Goal: Information Seeking & Learning: Learn about a topic

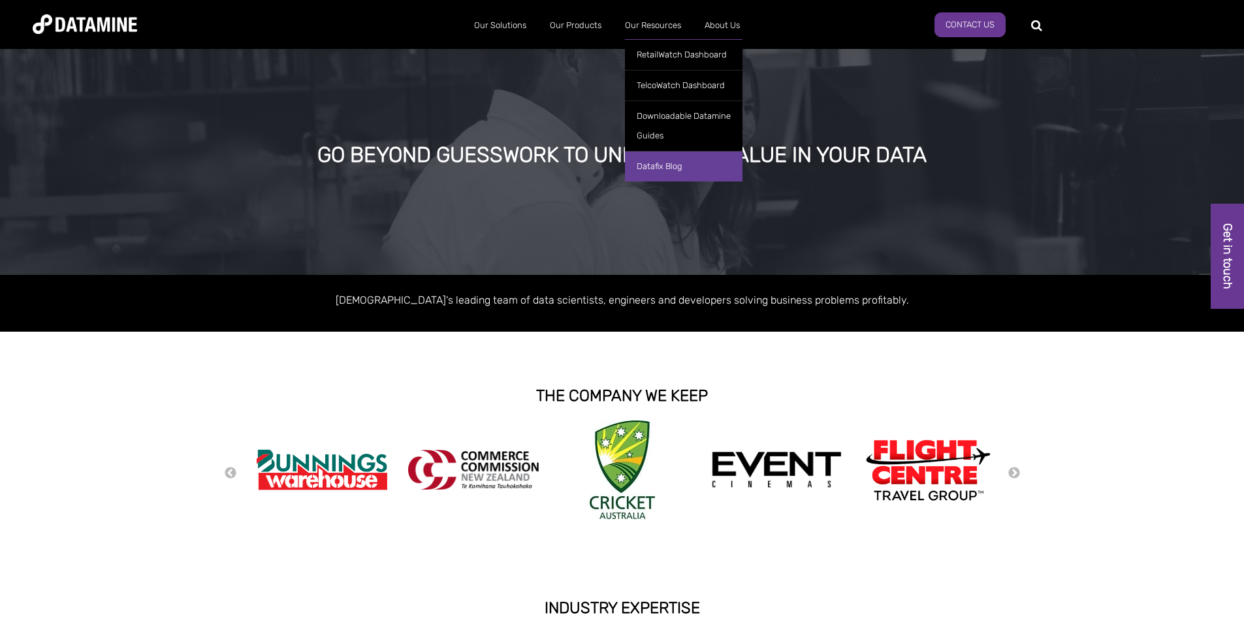
click at [669, 174] on link "Datafix Blog" at bounding box center [684, 166] width 118 height 31
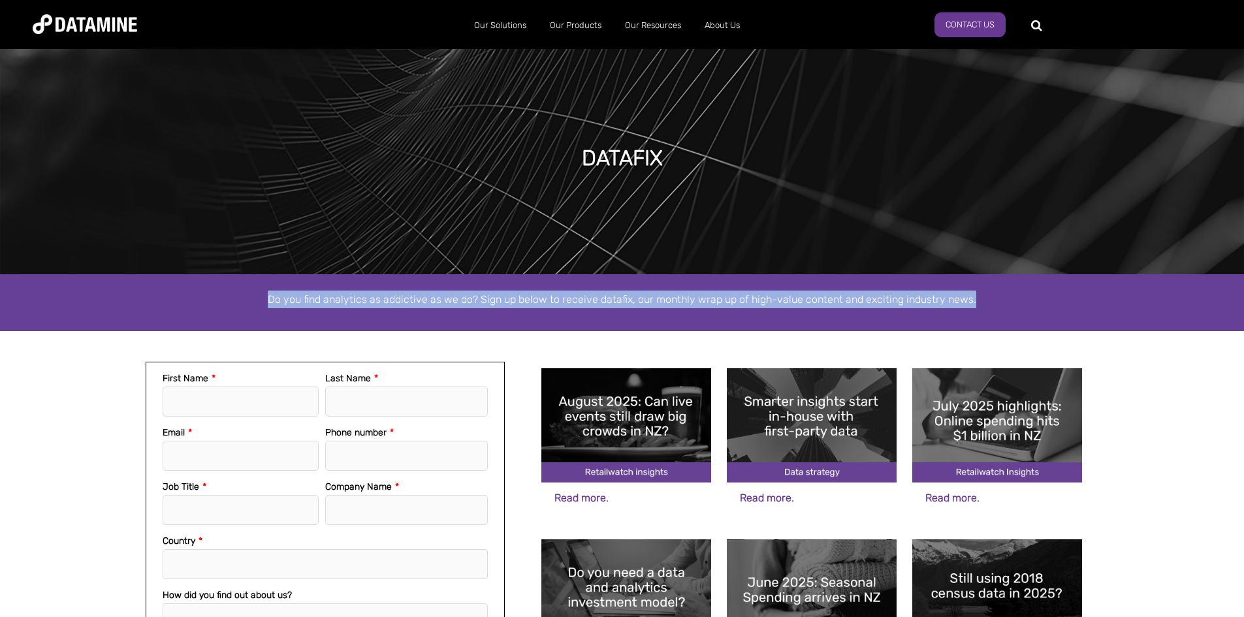
drag, startPoint x: 972, startPoint y: 301, endPoint x: 255, endPoint y: 308, distance: 717.1
click at [255, 308] on p "Do you find analytics as addictive as we do? Sign up below to receive datafix, …" at bounding box center [622, 300] width 744 height 18
copy p "Do you find analytics as addictive as we do? Sign up below to receive datafix, …"
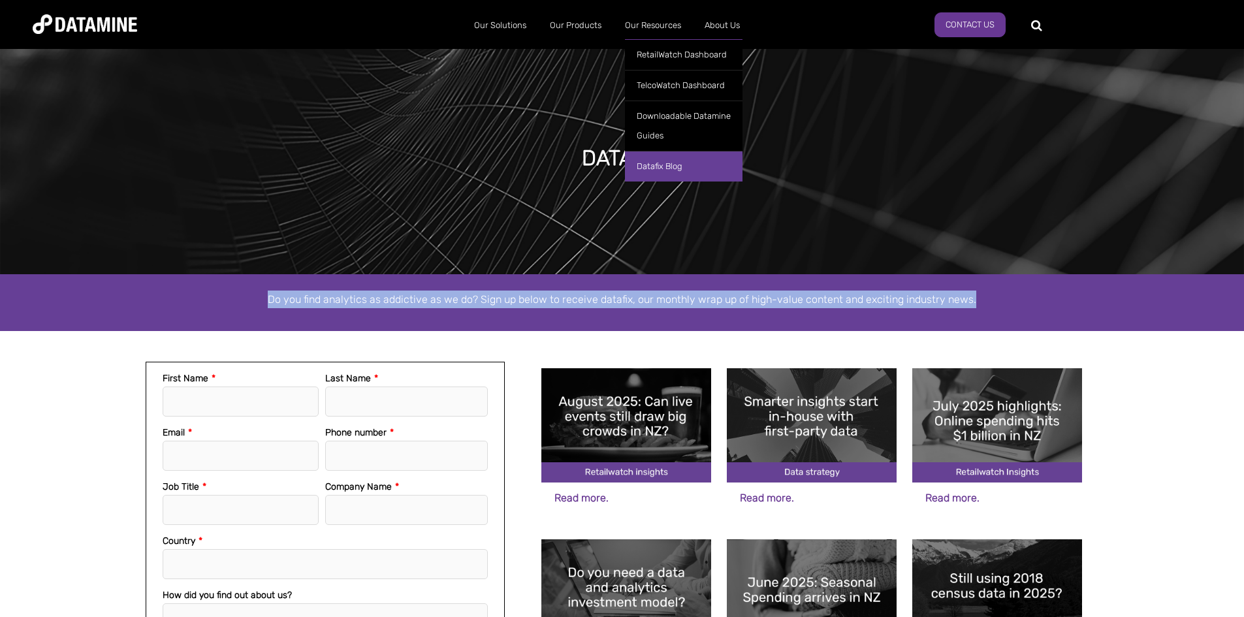
click at [665, 169] on link "Datafix Blog" at bounding box center [684, 166] width 118 height 31
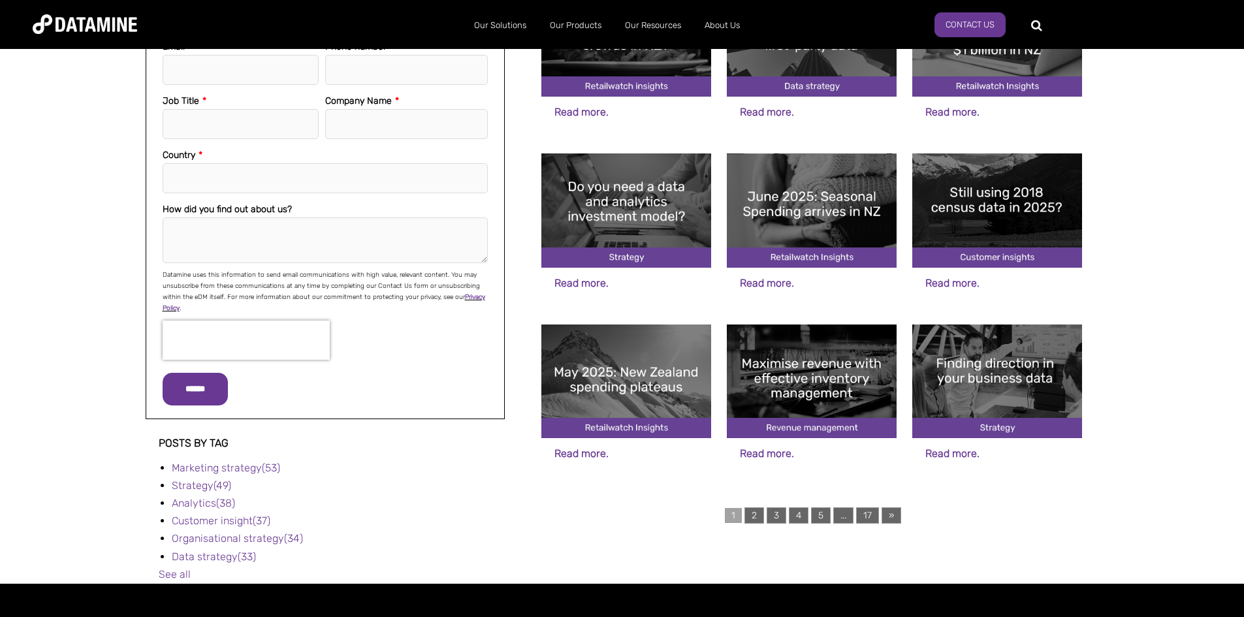
scroll to position [387, 0]
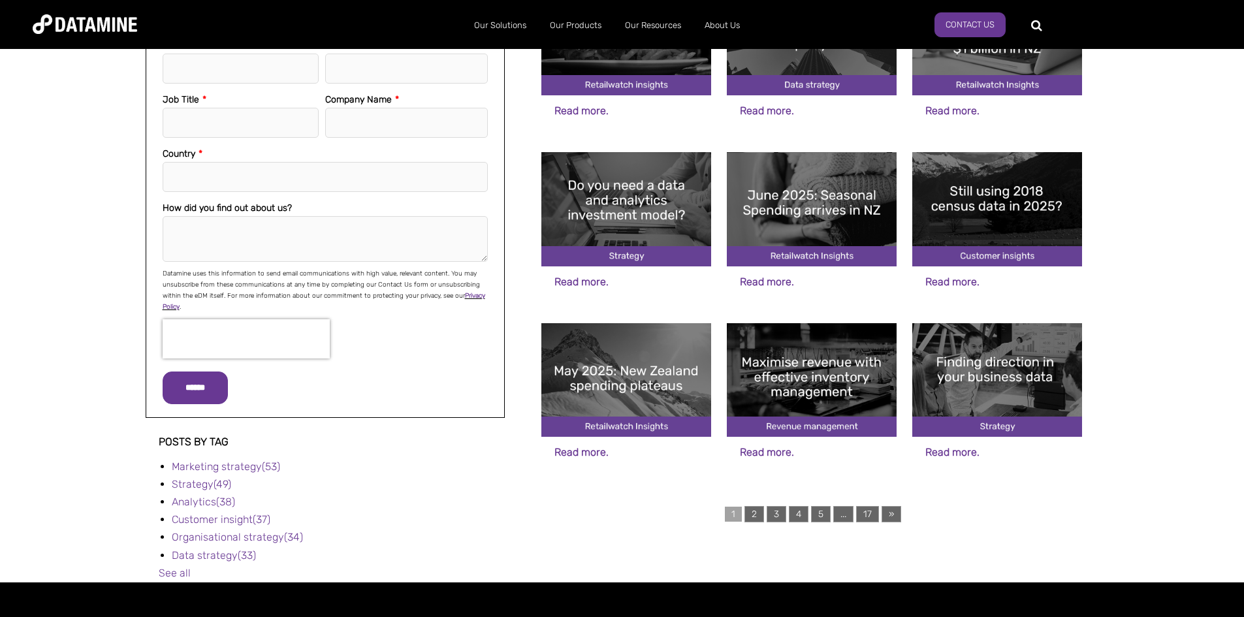
click at [758, 334] on img at bounding box center [812, 380] width 170 height 114
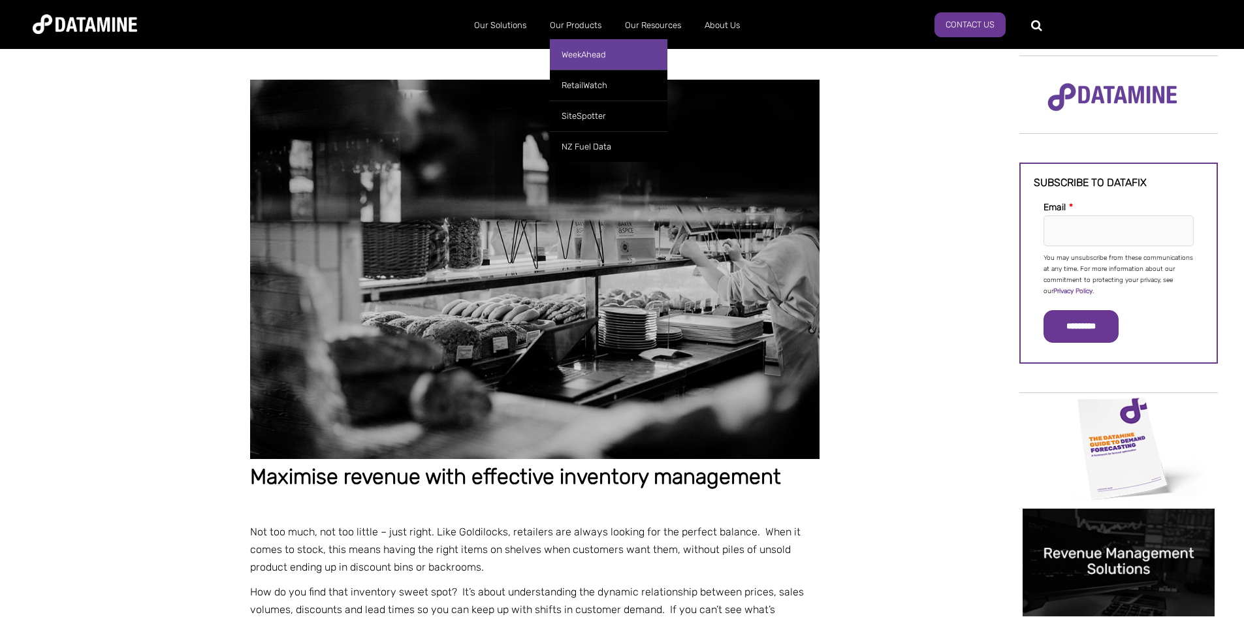
click at [592, 57] on link "WeekAhead" at bounding box center [609, 54] width 118 height 31
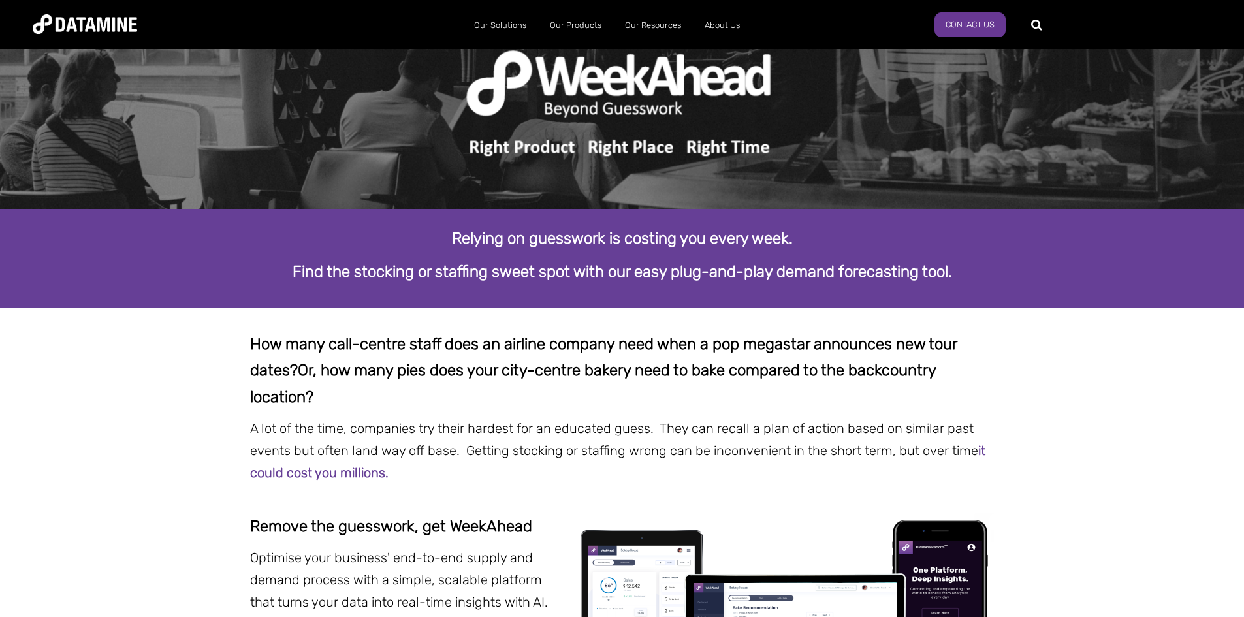
scroll to position [66, 0]
drag, startPoint x: 955, startPoint y: 269, endPoint x: 446, endPoint y: 232, distance: 510.7
click at [446, 232] on div "Relying on guesswork is costing you every week. Find the stocking or staffing s…" at bounding box center [622, 255] width 744 height 60
copy div "Relying on guesswork is costing you every week. Find the stocking or staffing s…"
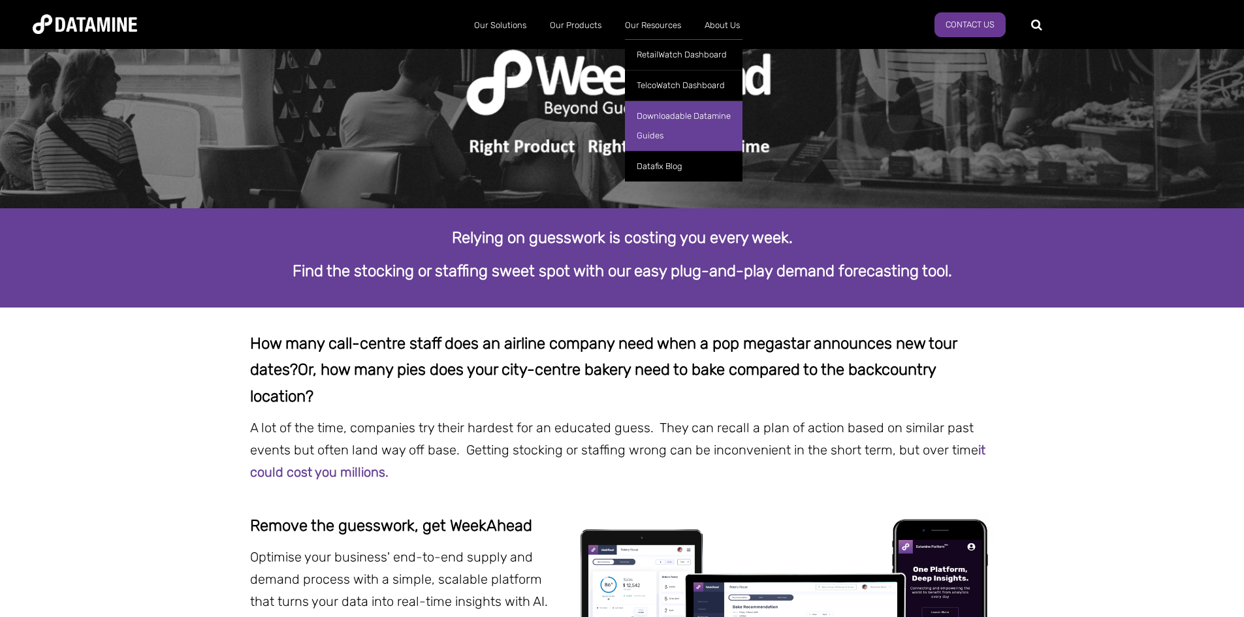
click at [645, 131] on link "Downloadable Datamine Guides" at bounding box center [684, 126] width 118 height 50
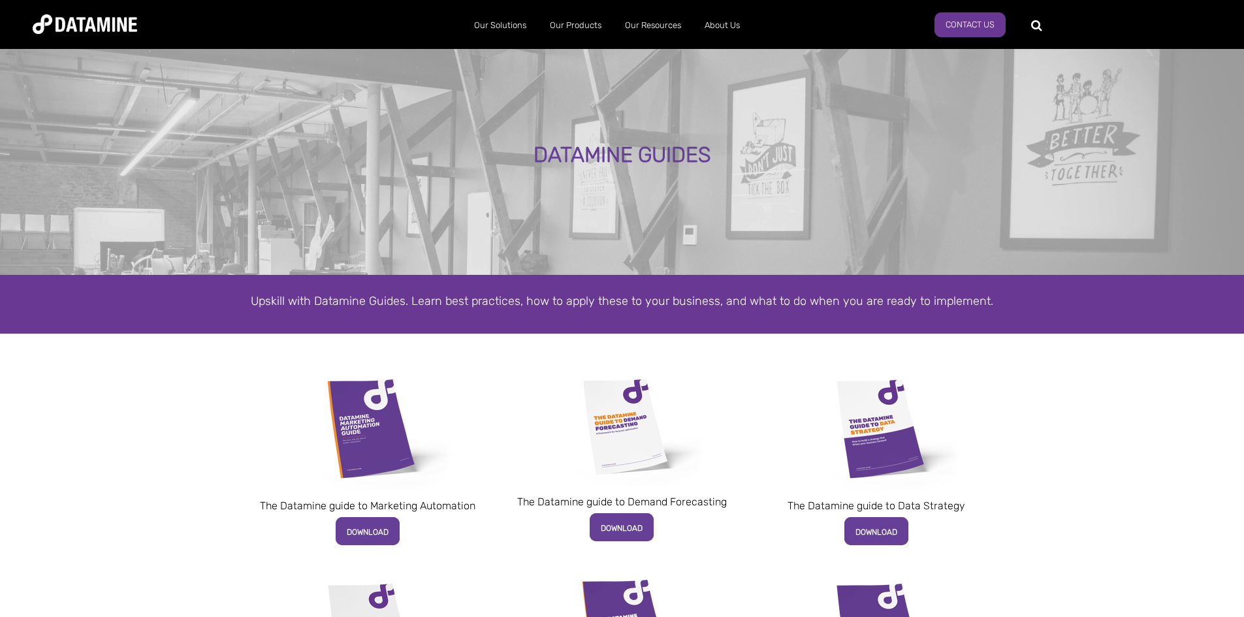
drag, startPoint x: 727, startPoint y: 341, endPoint x: 331, endPoint y: 314, distance: 397.3
click at [331, 314] on div "Upskill with Datamine Guides. Learn best practices, how to apply these to your …" at bounding box center [622, 304] width 1244 height 59
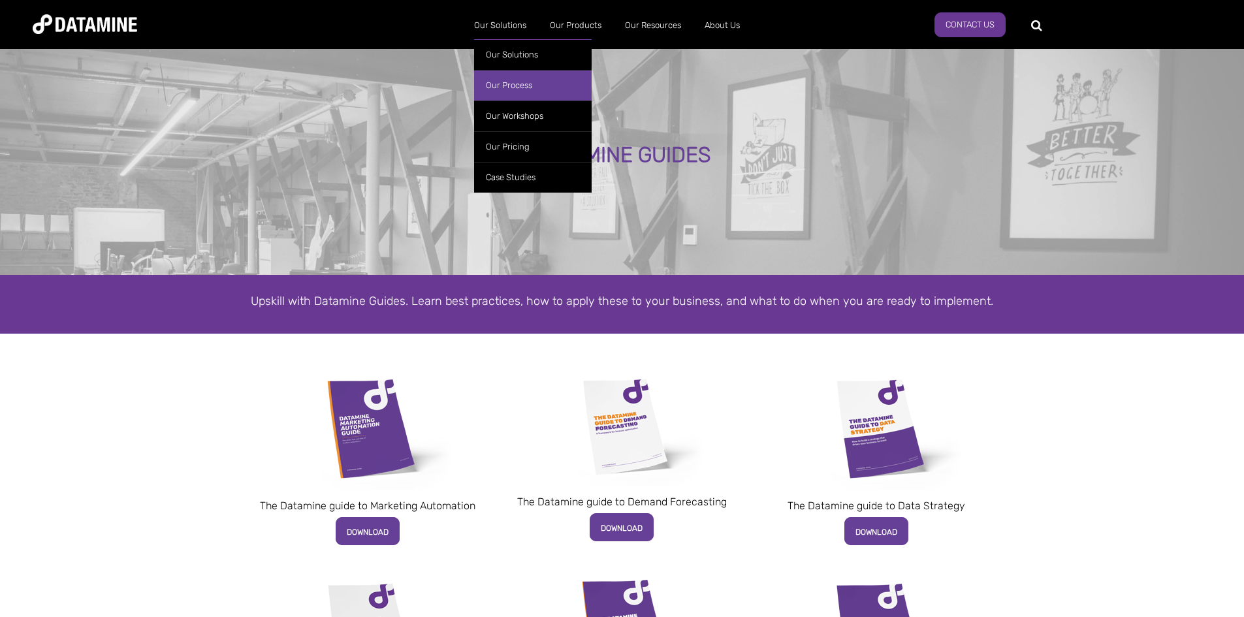
click at [522, 89] on link "Our Process" at bounding box center [533, 85] width 118 height 31
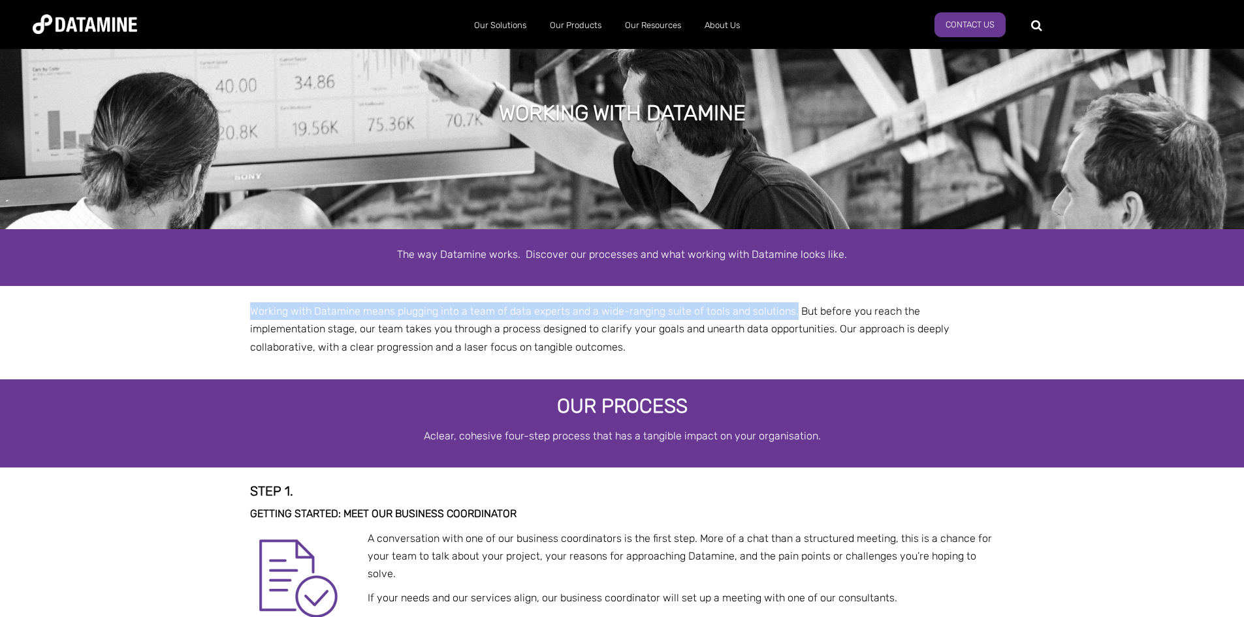
drag, startPoint x: 793, startPoint y: 313, endPoint x: 246, endPoint y: 312, distance: 546.6
click at [246, 312] on div "Working with Datamine means plugging into a team of data experts and a wide-ran…" at bounding box center [622, 329] width 764 height 54
copy span "Working with Datamine means plugging into a team of data experts and a wide-ran…"
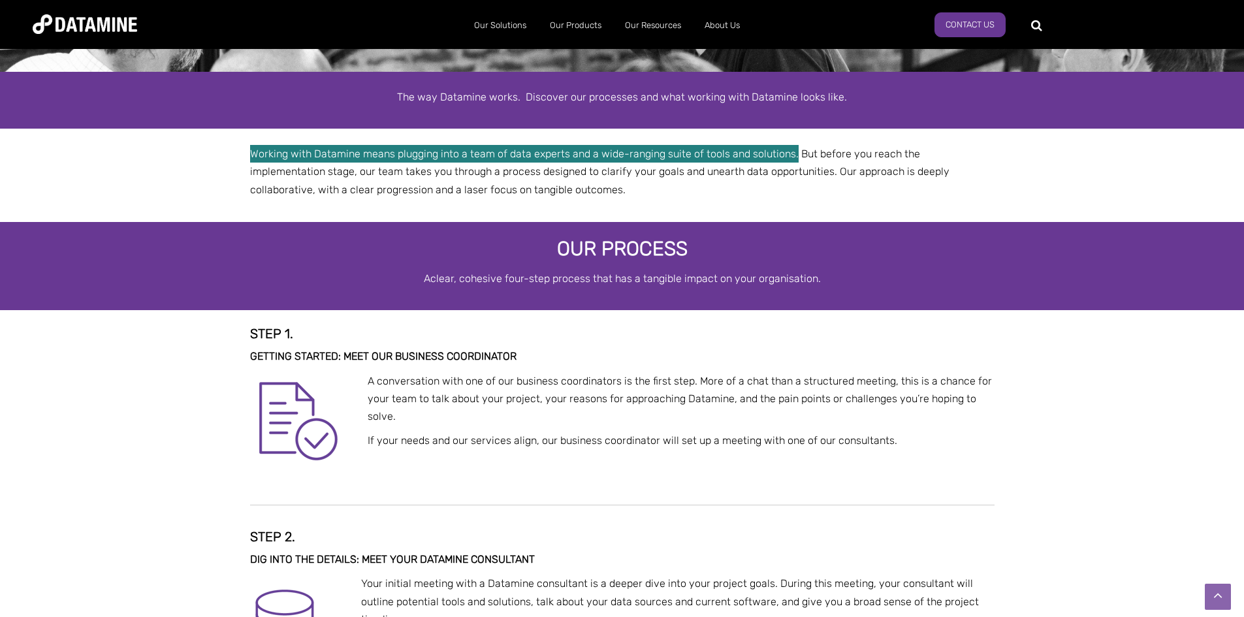
scroll to position [158, 0]
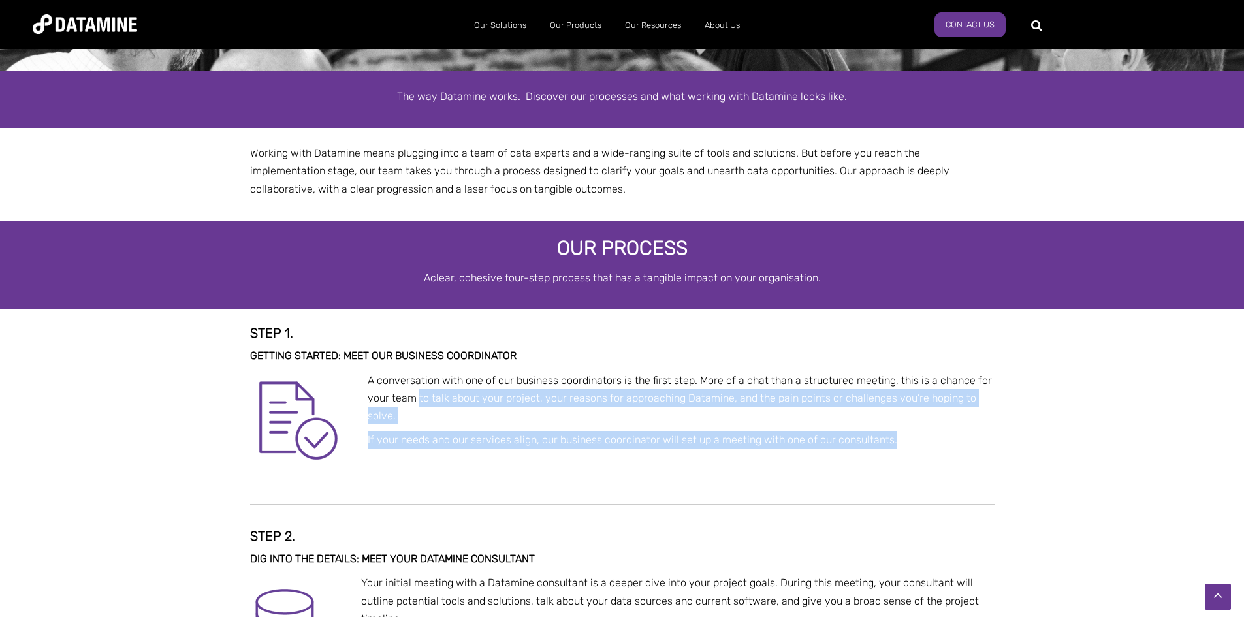
drag, startPoint x: 892, startPoint y: 438, endPoint x: 403, endPoint y: 386, distance: 491.9
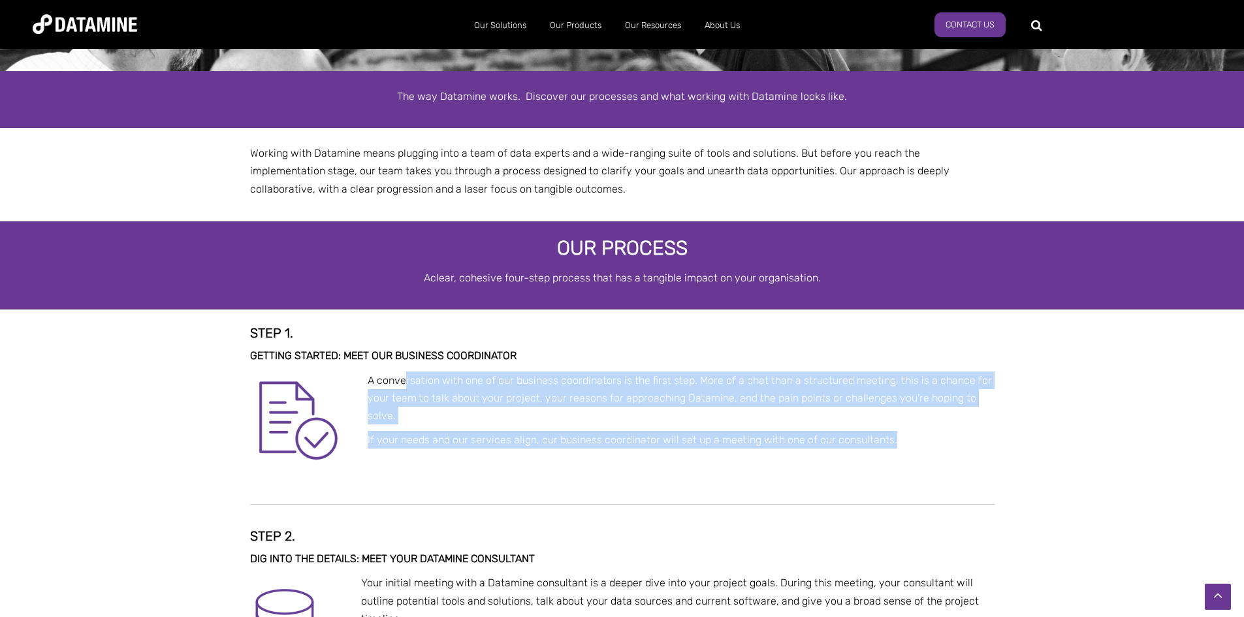
click at [526, 408] on p "A conversation with one of our business coordinators is the first step. More of…" at bounding box center [622, 399] width 744 height 54
drag, startPoint x: 904, startPoint y: 441, endPoint x: 363, endPoint y: 385, distance: 544.2
copy div "A conversation with one of our business coordinators is the first step. More of…"
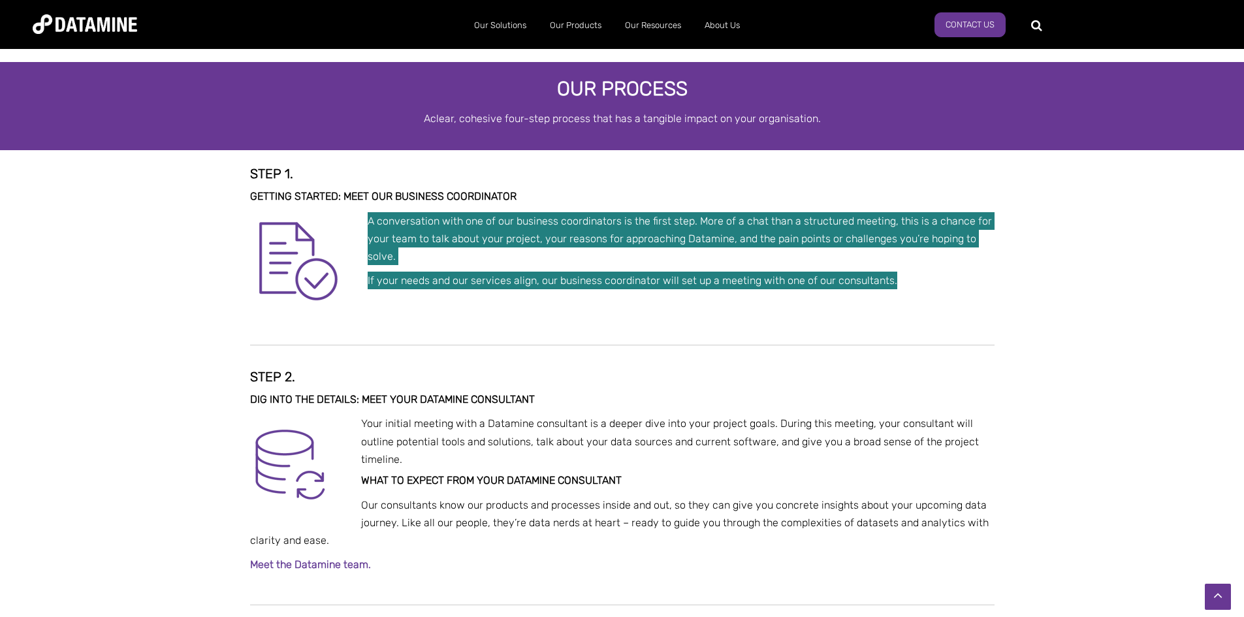
scroll to position [321, 0]
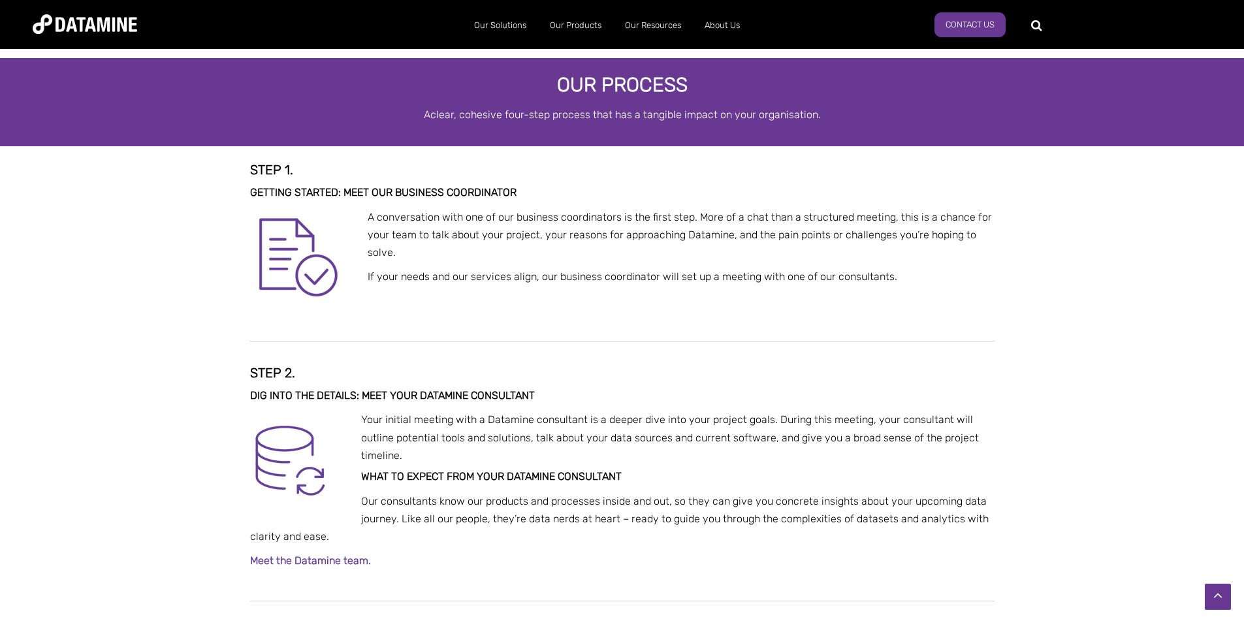
click at [594, 432] on span "Your initial meeting with a Datamine consultant is a deeper dive into your proj…" at bounding box center [670, 437] width 618 height 48
drag, startPoint x: 404, startPoint y: 446, endPoint x: 330, endPoint y: 418, distance: 79.0
drag, startPoint x: 330, startPoint y: 418, endPoint x: 558, endPoint y: 439, distance: 228.2
click at [558, 439] on span "Your initial meeting with a Datamine consultant is a deeper dive into your proj…" at bounding box center [670, 437] width 618 height 48
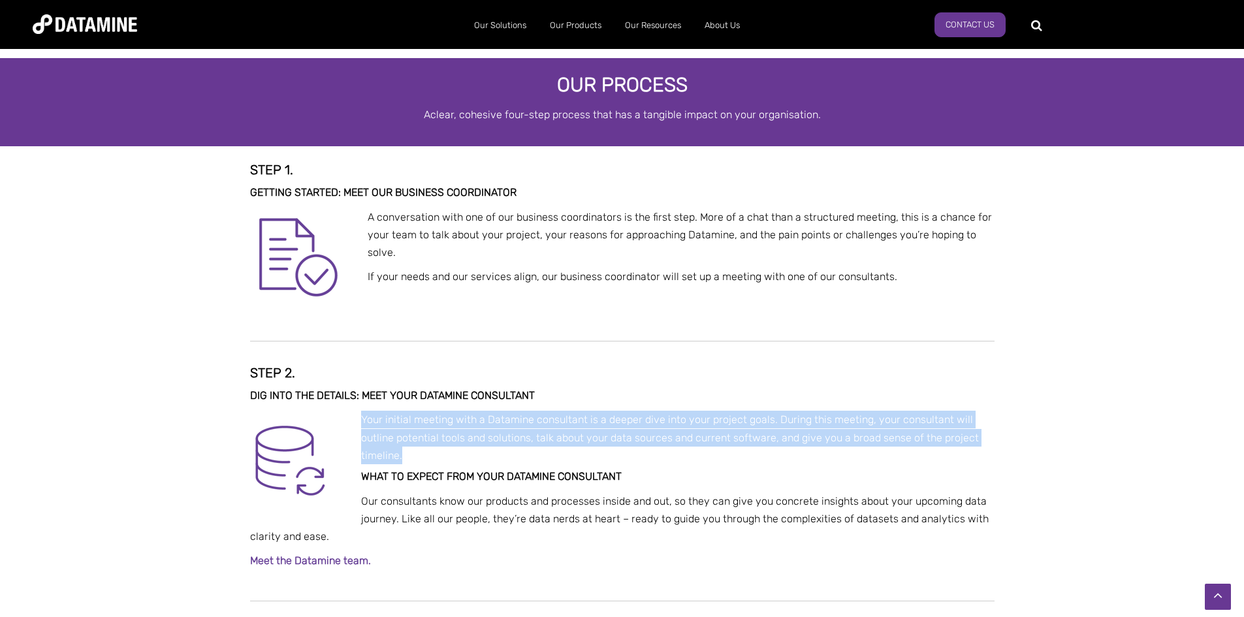
drag, startPoint x: 406, startPoint y: 454, endPoint x: 358, endPoint y: 423, distance: 57.1
click at [358, 423] on p "Your initial meeting with a Datamine consultant is a deeper dive into your proj…" at bounding box center [622, 438] width 744 height 54
copy span "Your initial meeting with a Datamine consultant is a deeper dive into your proj…"
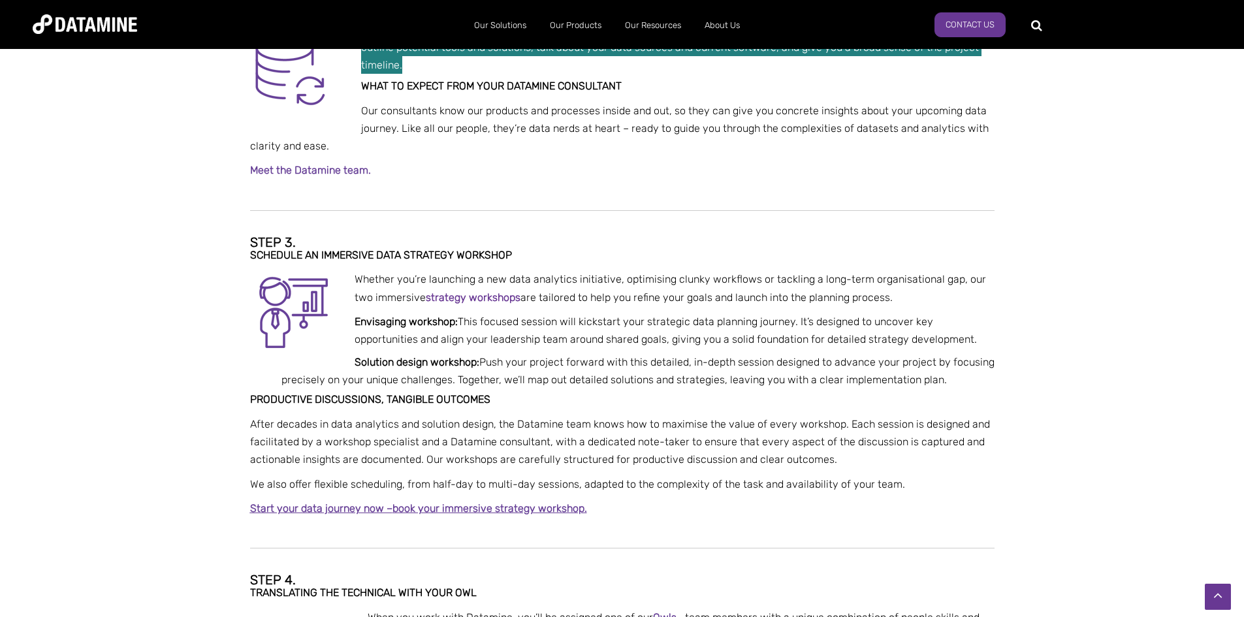
scroll to position [713, 0]
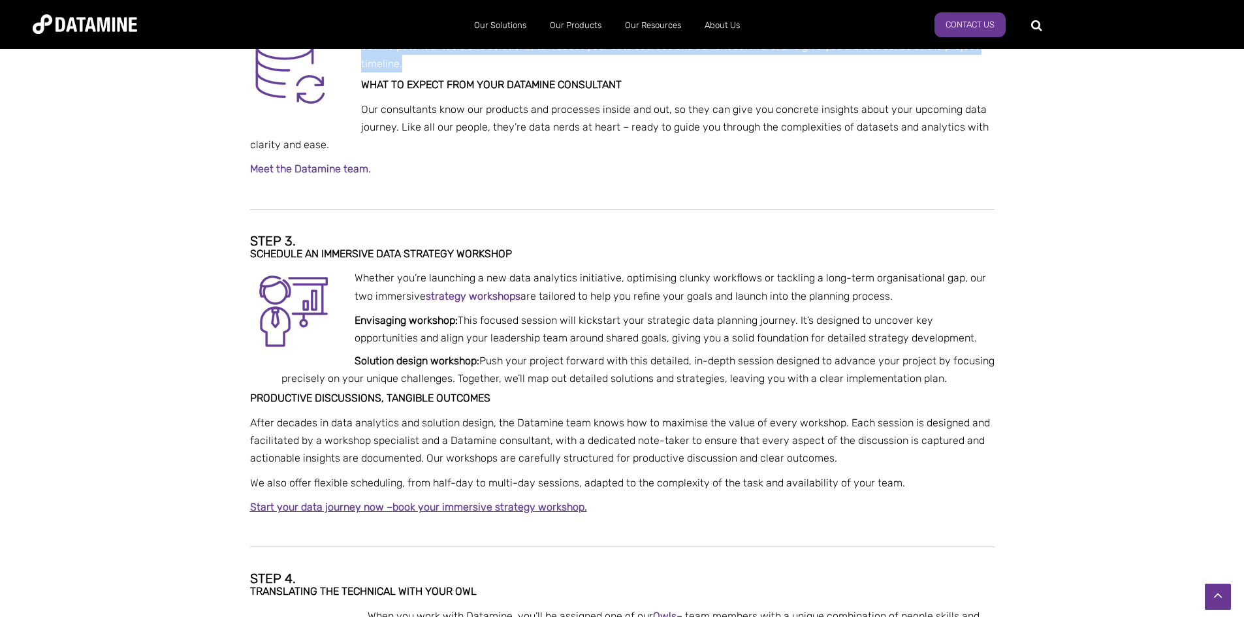
drag, startPoint x: 881, startPoint y: 298, endPoint x: 355, endPoint y: 274, distance: 526.3
click at [355, 274] on p "Whether you’re launching a new data analytics initiative, optimising clunky wor…" at bounding box center [622, 286] width 744 height 35
copy span "Whether you’re launching a new data analytics initiative, optimising clunky wor…"
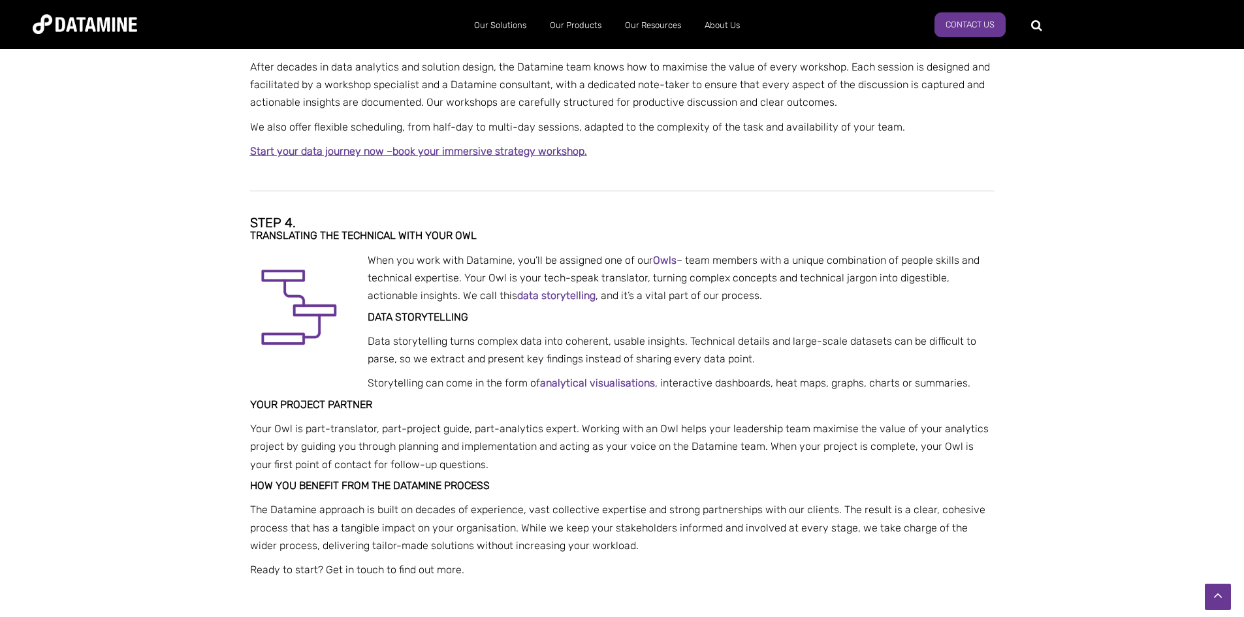
scroll to position [1068, 0]
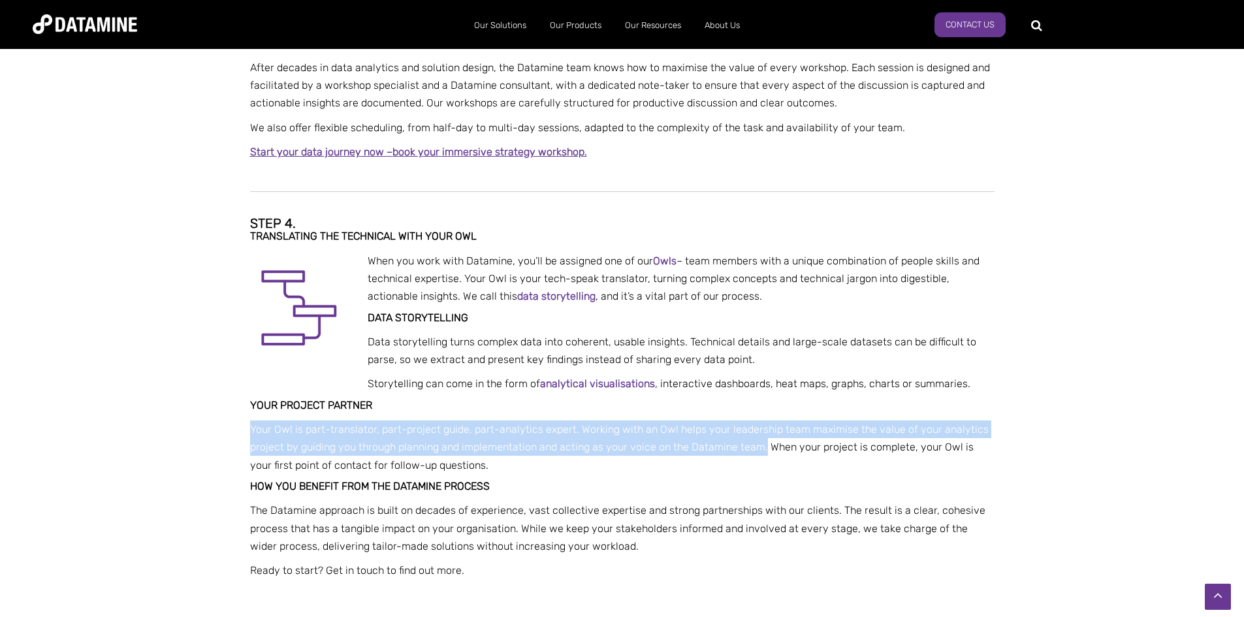
drag, startPoint x: 763, startPoint y: 449, endPoint x: 243, endPoint y: 434, distance: 520.0
click at [243, 434] on div "Step 1. Getting started: Meet our business coordinator A conversation with one …" at bounding box center [622, 10] width 764 height 1188
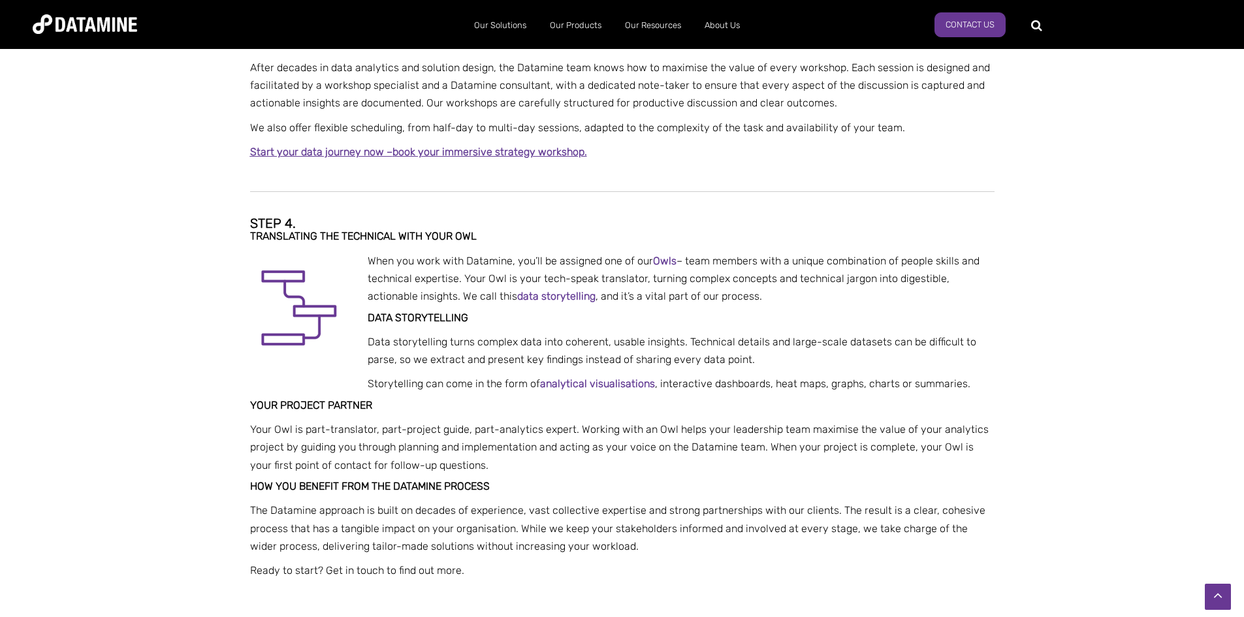
click at [559, 306] on div "Step 1. Getting started: Meet our business coordinator A conversation with one …" at bounding box center [622, 10] width 744 height 1188
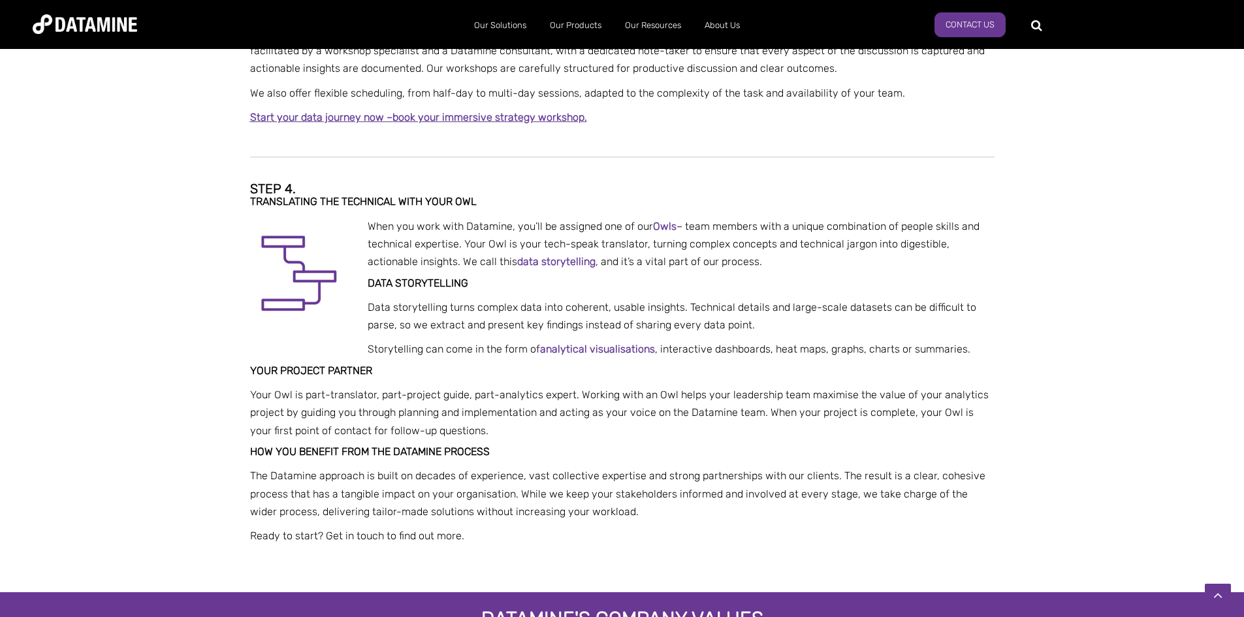
scroll to position [1102, 0]
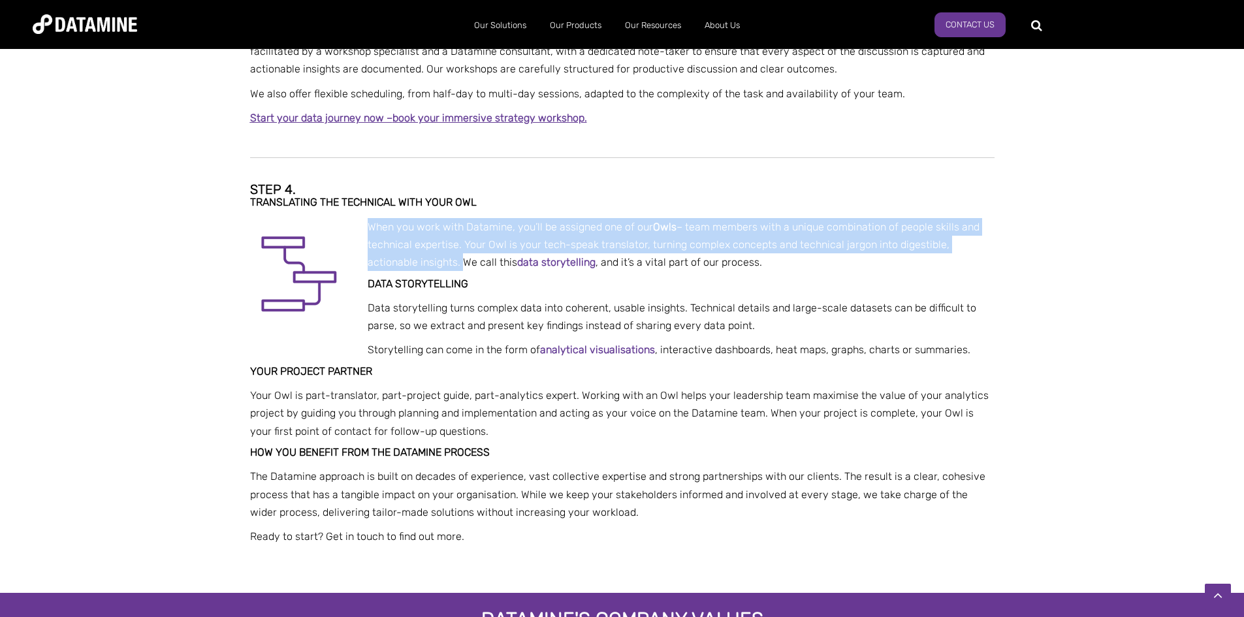
drag, startPoint x: 407, startPoint y: 262, endPoint x: 354, endPoint y: 229, distance: 62.2
click at [354, 229] on p "When you work with Datamine, you’ll be assigned one of our Owls – team members …" at bounding box center [622, 245] width 744 height 54
copy span "When you work with Datamine, you’ll be assigned one of our Owls – team members …"
